Goal: Connect with others: Connect with other users

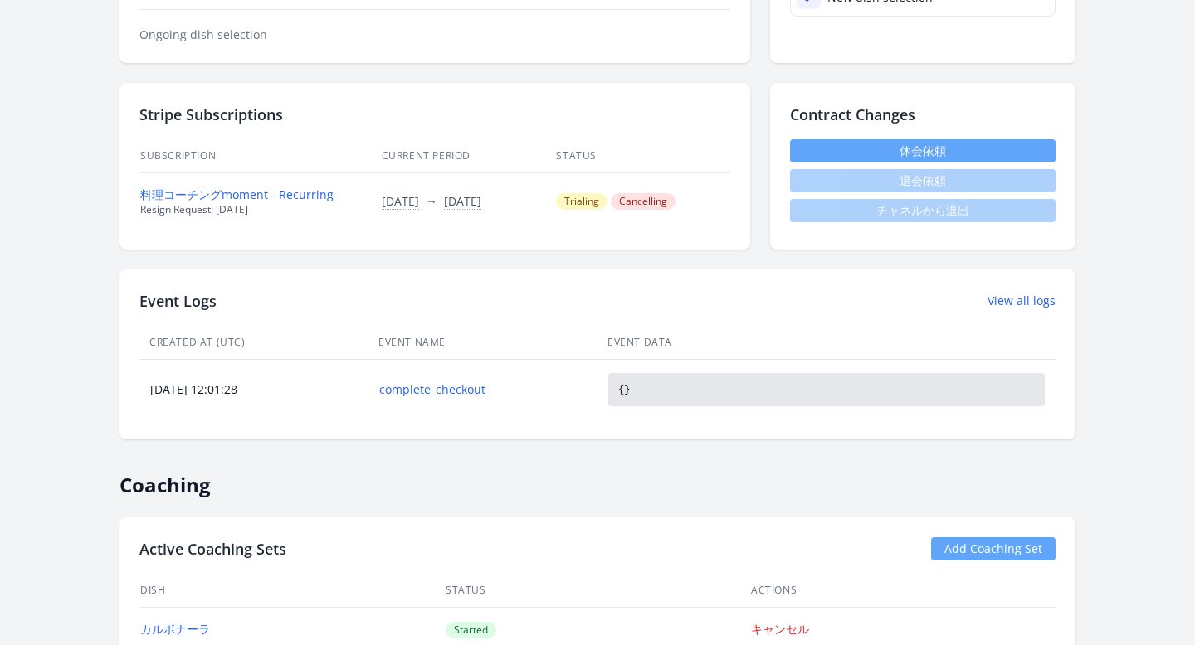
scroll to position [397, 0]
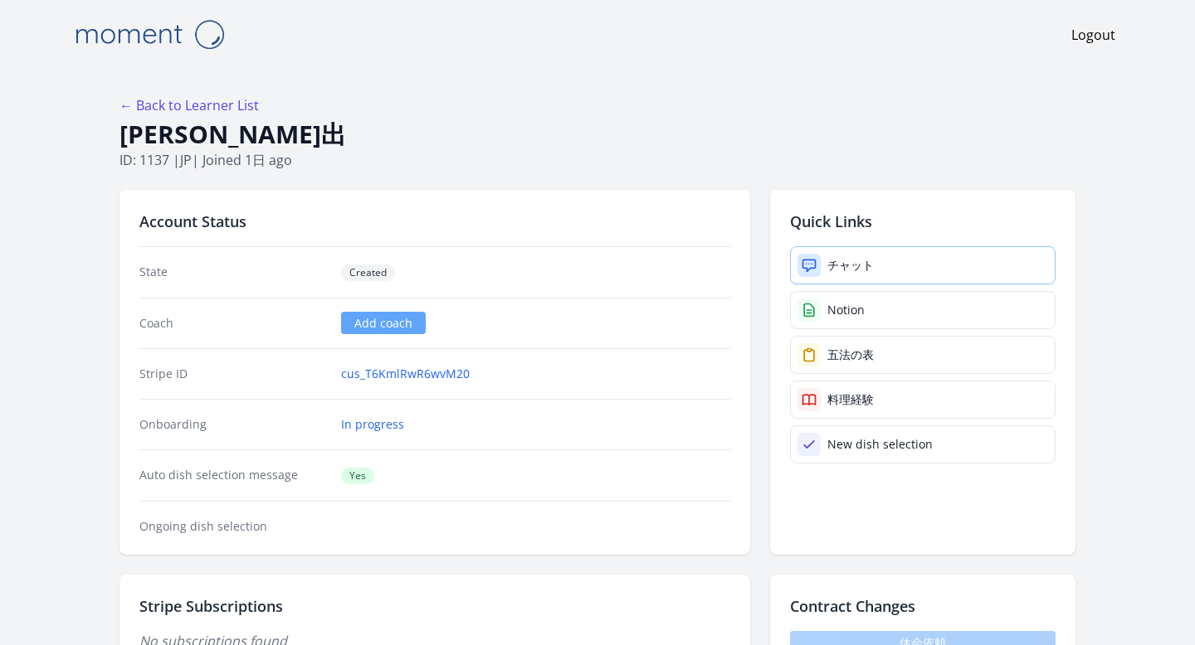
click at [795, 259] on link "チャット" at bounding box center [922, 265] width 265 height 38
click at [904, 256] on link "チャット" at bounding box center [922, 265] width 265 height 38
click at [824, 260] on link "チャット" at bounding box center [922, 265] width 265 height 38
click at [831, 304] on div "Notion" at bounding box center [845, 310] width 37 height 17
click at [396, 378] on link "cus_T6KmlRwR6wvM20" at bounding box center [405, 374] width 129 height 17
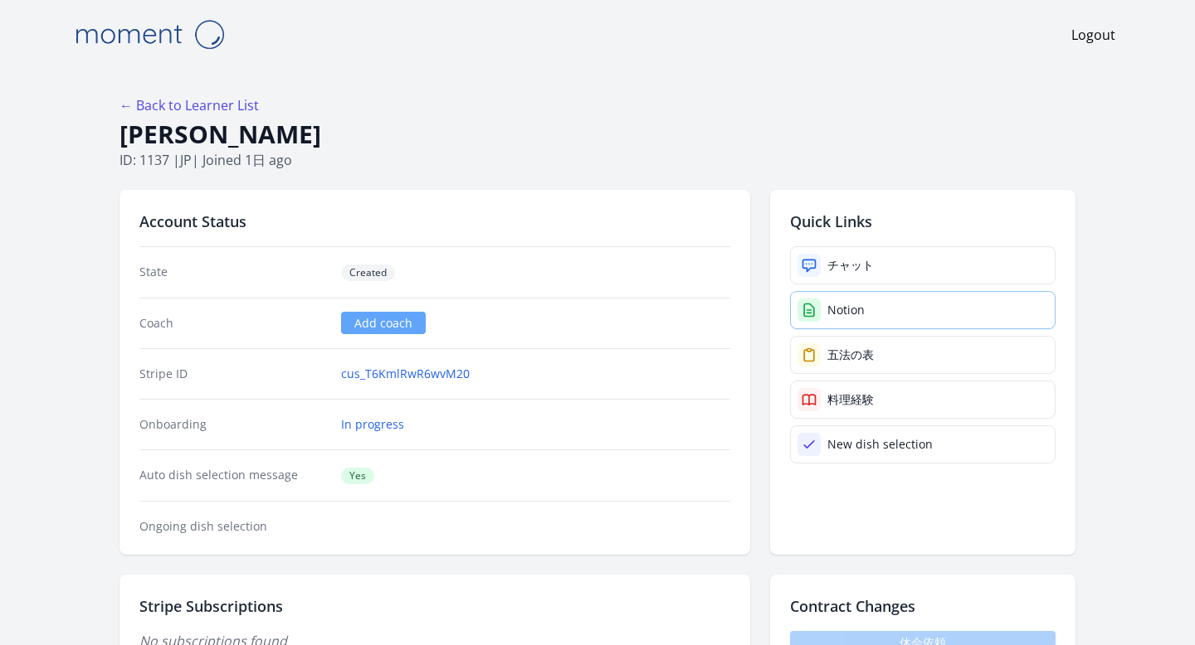
click at [807, 309] on icon at bounding box center [809, 310] width 17 height 17
